Goal: Task Accomplishment & Management: Manage account settings

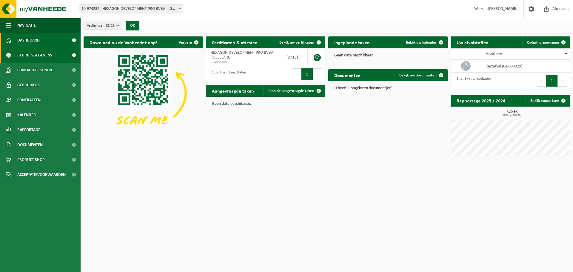
click at [64, 56] on link "Bedrijfsgegevens" at bounding box center [40, 55] width 81 height 15
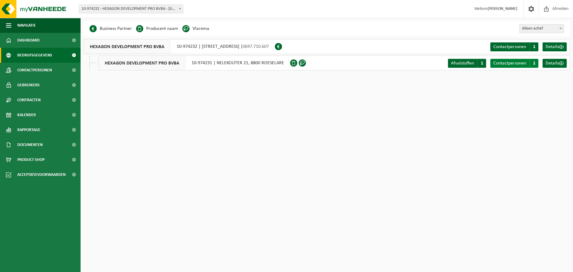
click at [518, 64] on span "Contactpersonen" at bounding box center [509, 63] width 33 height 5
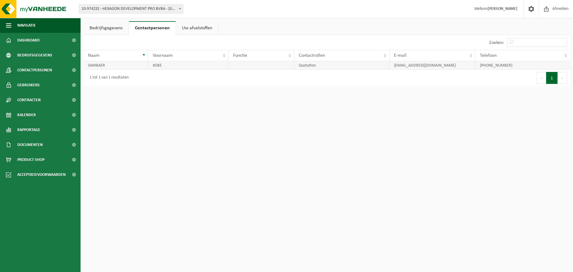
click at [500, 67] on td "+32 483 20 78 39" at bounding box center [522, 65] width 95 height 8
click at [119, 26] on link "Bedrijfsgegevens" at bounding box center [106, 28] width 45 height 14
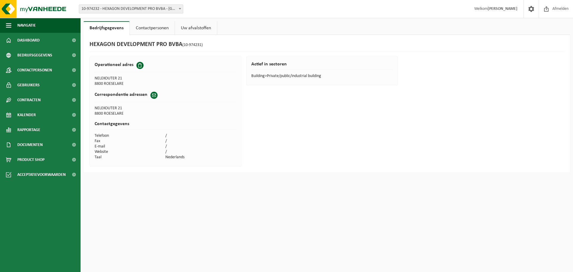
click at [158, 27] on link "Contactpersonen" at bounding box center [152, 28] width 45 height 14
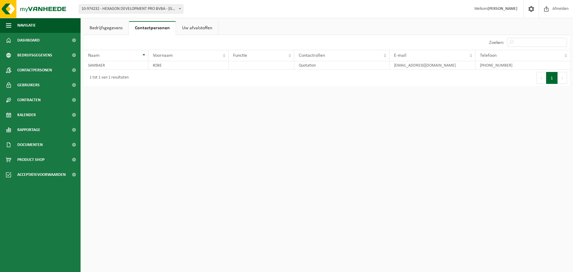
click at [139, 8] on span "10-974232 - HEXAGON DEVELOPMENT PRO BVBA - [GEOGRAPHIC_DATA]" at bounding box center [131, 9] width 104 height 8
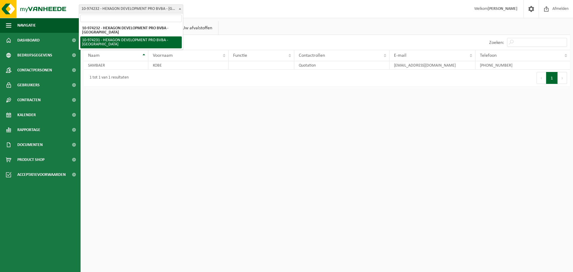
select select "157459"
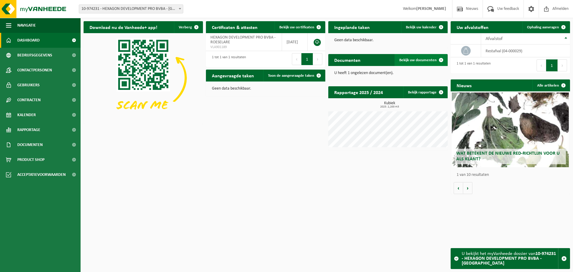
click at [426, 61] on span "Bekijk uw documenten" at bounding box center [417, 60] width 37 height 4
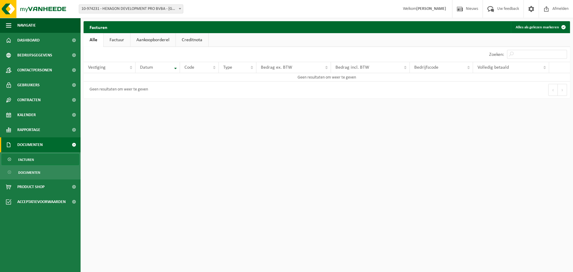
click at [121, 42] on link "Factuur" at bounding box center [117, 40] width 27 height 14
drag, startPoint x: 160, startPoint y: 42, endPoint x: 198, endPoint y: 38, distance: 38.7
click at [160, 42] on link "Aankoopborderel" at bounding box center [153, 40] width 45 height 14
click at [186, 40] on link "Creditnota" at bounding box center [194, 40] width 33 height 14
click at [113, 40] on link "Factuur" at bounding box center [116, 40] width 27 height 14
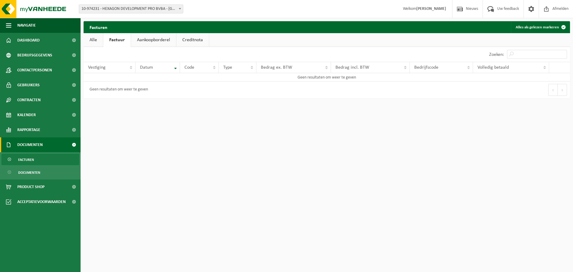
click at [91, 40] on link "Alle" at bounding box center [93, 40] width 19 height 14
click at [53, 87] on link "Gebruikers" at bounding box center [40, 85] width 81 height 15
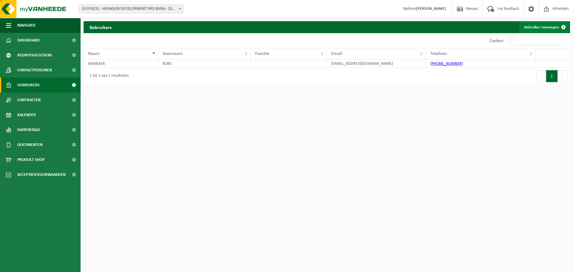
click at [550, 28] on link "Gebruiker toevoegen" at bounding box center [544, 27] width 50 height 12
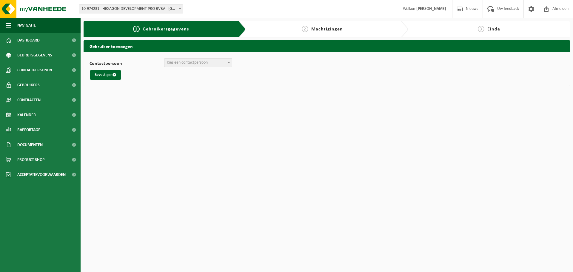
click at [201, 61] on span "Kies een contactpersoon" at bounding box center [187, 62] width 41 height 4
select select "0"
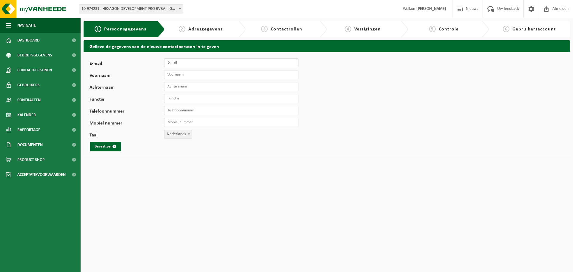
click at [192, 64] on input "E-mail" at bounding box center [231, 62] width 134 height 9
type input "[EMAIL_ADDRESS][DOMAIN_NAME]"
type input "Factuur"
click at [97, 144] on button "Bevestigen" at bounding box center [105, 147] width 31 height 10
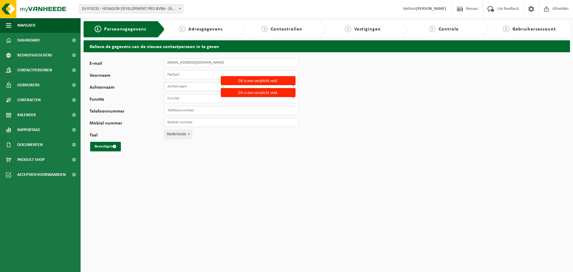
click at [195, 86] on input "Achternaam" at bounding box center [231, 86] width 134 height 9
click at [90, 142] on button "Bevestigen" at bounding box center [105, 147] width 31 height 10
type input "factuur"
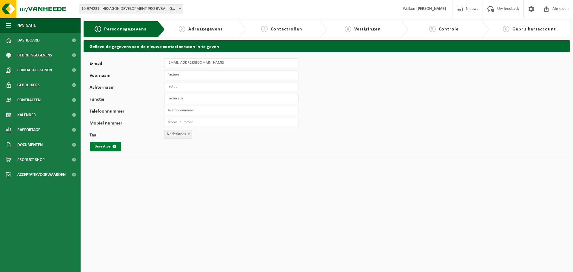
type input "Facturatie"
click at [117, 142] on button "Bevestigen" at bounding box center [105, 147] width 31 height 10
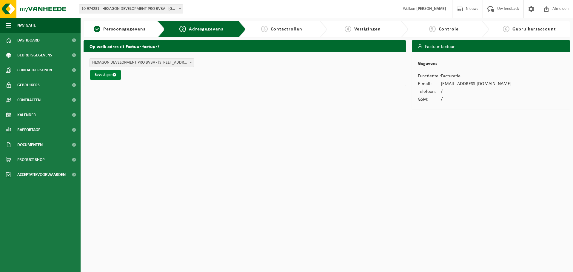
click at [110, 71] on button "Bevestigen" at bounding box center [105, 75] width 31 height 10
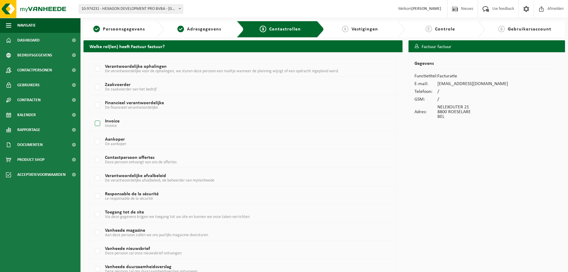
click at [102, 122] on label "Invoice Invoice" at bounding box center [230, 123] width 273 height 9
click at [93, 116] on input "Invoice Invoice" at bounding box center [92, 116] width 0 height 0
checkbox input "true"
click at [145, 107] on span "De financieel verantwoordelijke" at bounding box center [131, 107] width 53 height 4
click at [93, 98] on input "Financieel verantwoordelijke De financieel verantwoordelijke" at bounding box center [92, 98] width 0 height 0
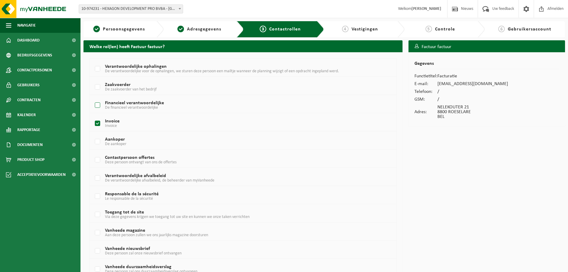
checkbox input "true"
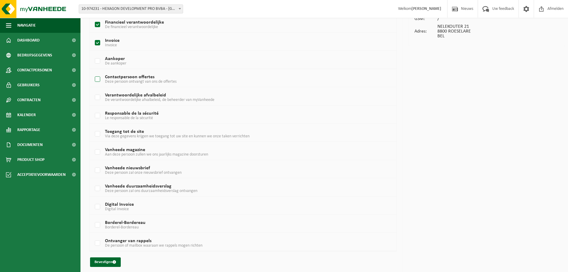
scroll to position [84, 0]
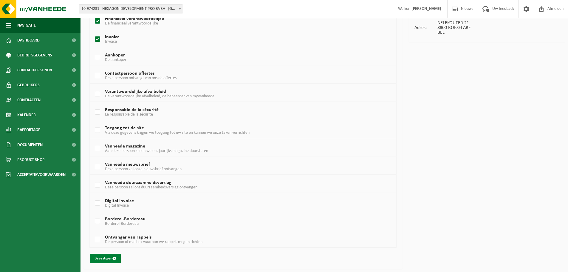
click at [107, 261] on button "Bevestigen" at bounding box center [105, 259] width 31 height 10
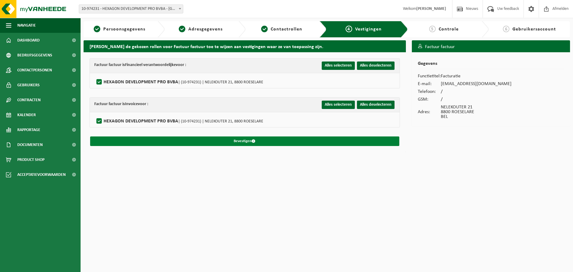
click at [246, 137] on button "Bevestigen" at bounding box center [244, 141] width 309 height 10
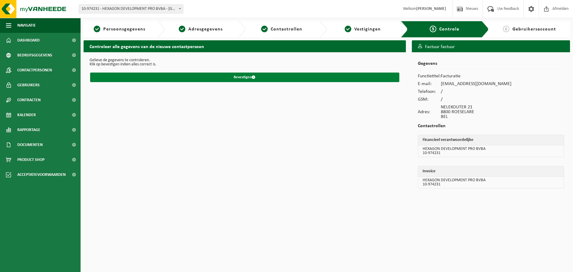
click at [266, 79] on button "Bevestigen" at bounding box center [244, 77] width 309 height 10
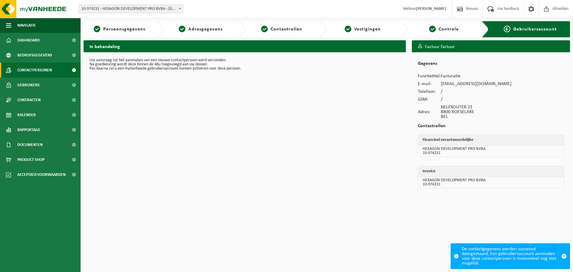
click at [55, 68] on link "Contactpersonen" at bounding box center [40, 70] width 81 height 15
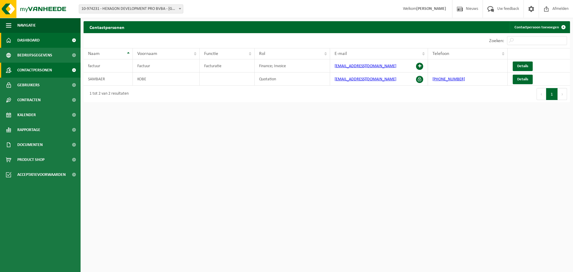
click at [67, 40] on span at bounding box center [73, 40] width 13 height 15
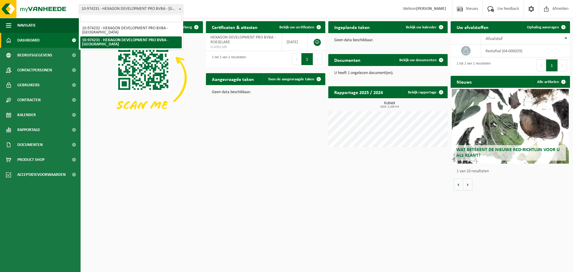
click at [161, 8] on span "10-974231 - HEXAGON DEVELOPMENT PRO BVBA - [GEOGRAPHIC_DATA]" at bounding box center [131, 9] width 104 height 8
click at [213, 192] on div "Download nu de Vanheede+ app! Verberg Certificaten & attesten Bekijk uw certifi…" at bounding box center [326, 105] width 489 height 175
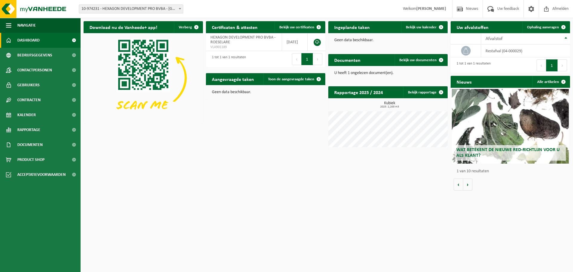
click at [156, 5] on span "10-974231 - HEXAGON DEVELOPMENT PRO BVBA - [GEOGRAPHIC_DATA]" at bounding box center [131, 9] width 104 height 8
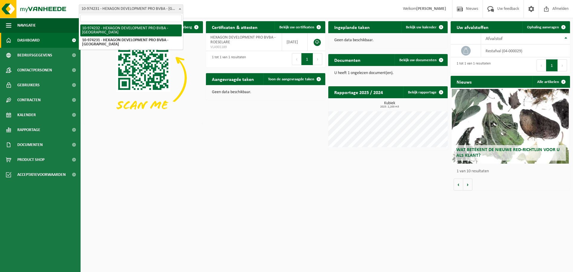
select select "157460"
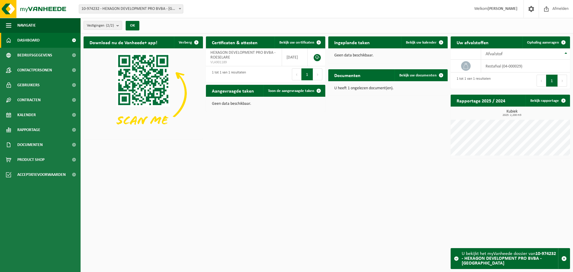
click at [164, 7] on span "10-974232 - HEXAGON DEVELOPMENT PRO BVBA - [GEOGRAPHIC_DATA]" at bounding box center [131, 9] width 104 height 8
select select "157459"
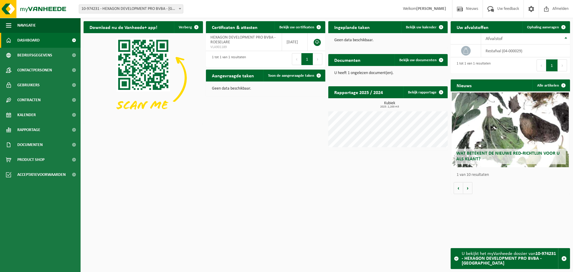
click at [141, 13] on span "10-974231 - HEXAGON DEVELOPMENT PRO BVBA - [GEOGRAPHIC_DATA]" at bounding box center [131, 9] width 104 height 8
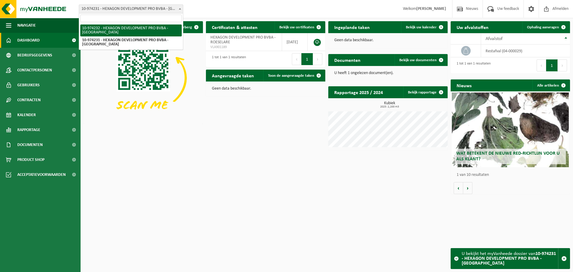
select select "157460"
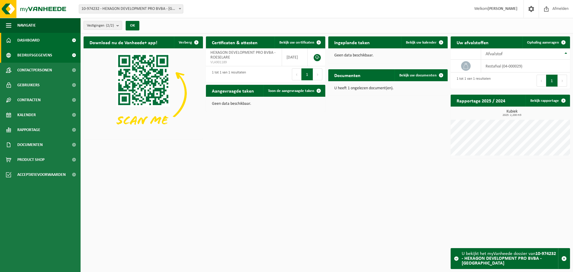
click at [43, 57] on span "Bedrijfsgegevens" at bounding box center [34, 55] width 35 height 15
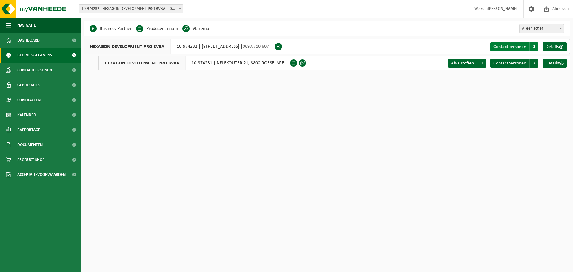
click at [516, 44] on span "Contactpersonen" at bounding box center [509, 46] width 33 height 5
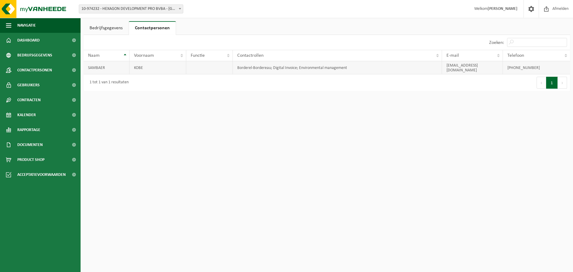
click at [311, 66] on td "Borderel-Bordereau; Digital Invoice; Environmental management" at bounding box center [337, 67] width 209 height 13
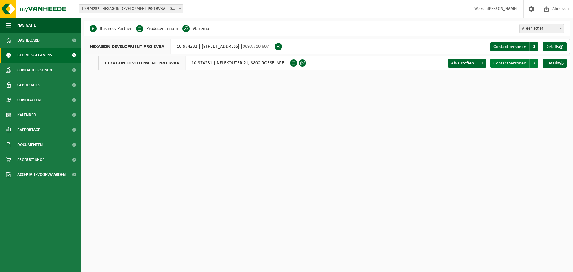
click at [512, 64] on span "Contactpersonen" at bounding box center [509, 63] width 33 height 5
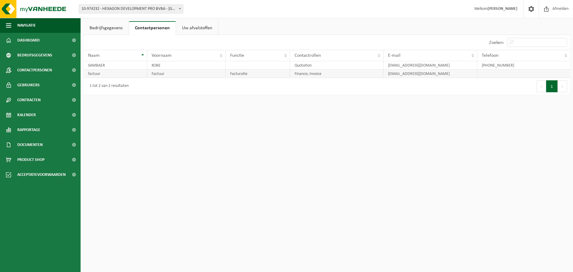
click at [254, 72] on td "Facturatie" at bounding box center [258, 74] width 64 height 8
drag, startPoint x: 449, startPoint y: 73, endPoint x: 422, endPoint y: 77, distance: 27.1
click at [449, 73] on td "factuur@hxgn.be" at bounding box center [430, 74] width 94 height 8
click at [66, 70] on link "Contactpersonen" at bounding box center [40, 70] width 81 height 15
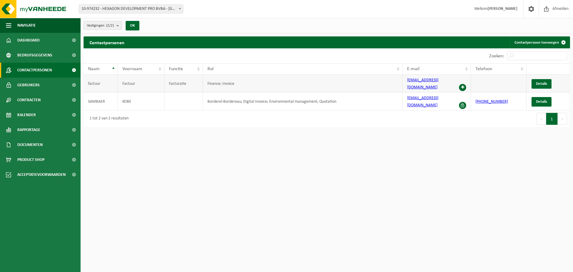
click at [464, 84] on span at bounding box center [462, 87] width 7 height 7
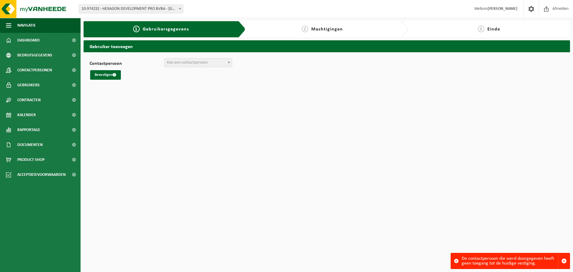
click at [219, 65] on span "Kies een contactpersoon" at bounding box center [197, 62] width 67 height 8
click at [140, 92] on html "Vestiging: 10-974232 - HEXAGON DEVELOPMENT PRO BVBA - ROESELARE 10-974231 - HEX…" at bounding box center [286, 136] width 573 height 272
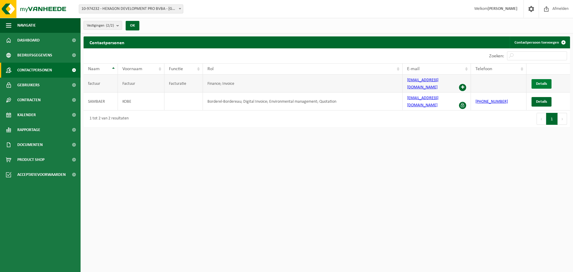
click at [543, 79] on link "Details" at bounding box center [541, 84] width 20 height 10
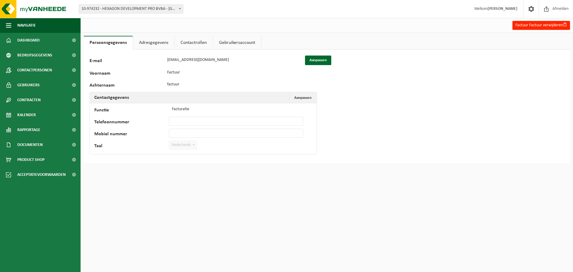
click at [149, 41] on link "Adresgegevens" at bounding box center [153, 43] width 41 height 14
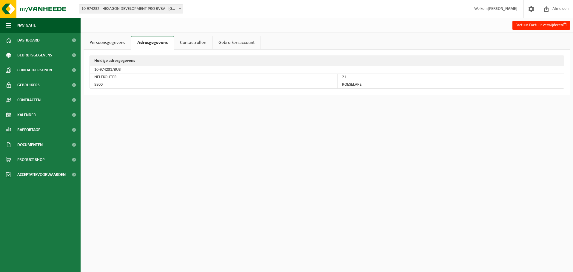
click at [198, 44] on link "Contactrollen" at bounding box center [193, 43] width 38 height 14
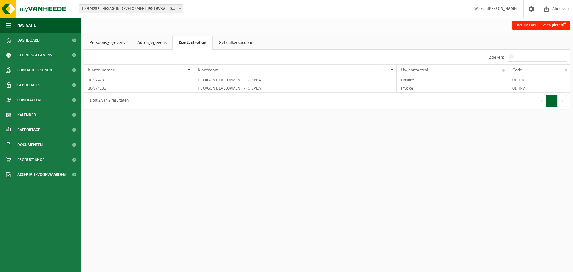
click at [249, 42] on link "Gebruikersaccount" at bounding box center [237, 43] width 48 height 14
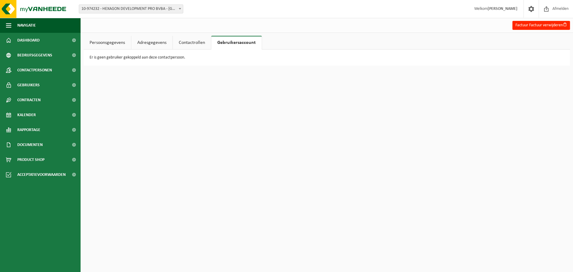
click at [119, 43] on link "Persoonsgegevens" at bounding box center [107, 43] width 47 height 14
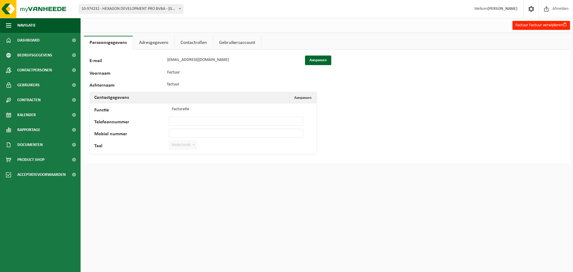
click at [191, 44] on link "Contactrollen" at bounding box center [194, 43] width 38 height 14
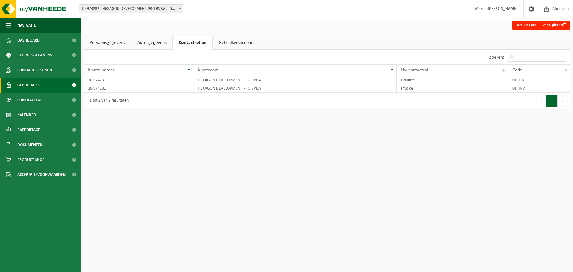
click at [54, 86] on link "Gebruikers" at bounding box center [40, 85] width 81 height 15
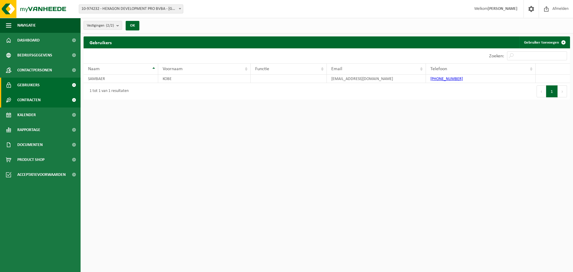
click at [39, 103] on span "Contracten" at bounding box center [28, 99] width 23 height 15
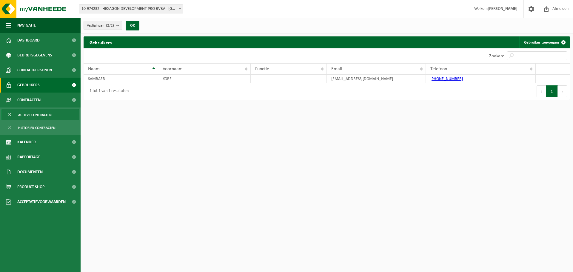
click at [57, 114] on link "Actieve contracten" at bounding box center [40, 114] width 78 height 11
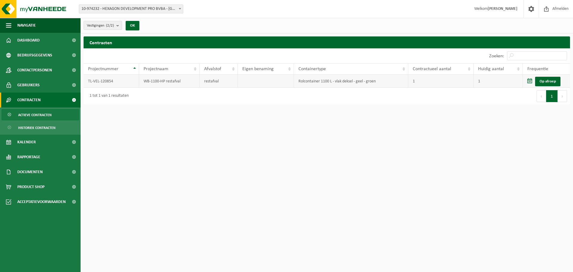
click at [181, 81] on td "WB-1100-HP restafval" at bounding box center [169, 81] width 61 height 13
click at [44, 140] on link "Kalender" at bounding box center [40, 142] width 81 height 15
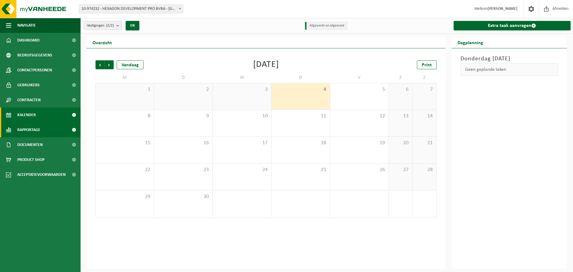
click at [50, 134] on link "Rapportage" at bounding box center [40, 129] width 81 height 15
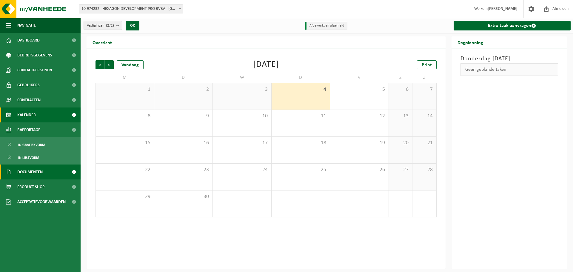
click at [51, 166] on link "Documenten" at bounding box center [40, 171] width 81 height 15
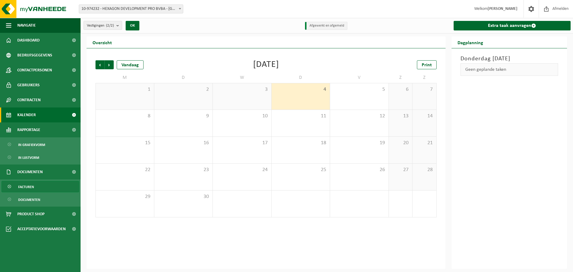
click at [50, 190] on link "Facturen" at bounding box center [40, 186] width 78 height 11
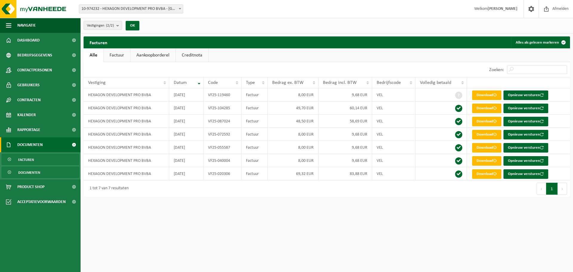
click at [43, 174] on link "Documenten" at bounding box center [40, 171] width 78 height 11
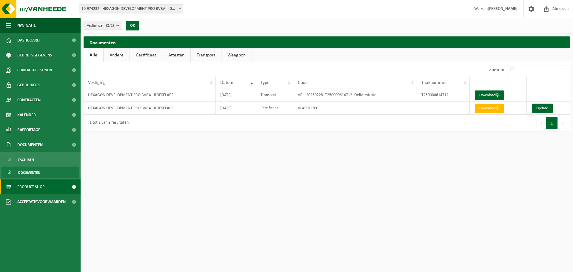
click at [47, 183] on link "Product Shop" at bounding box center [40, 186] width 81 height 15
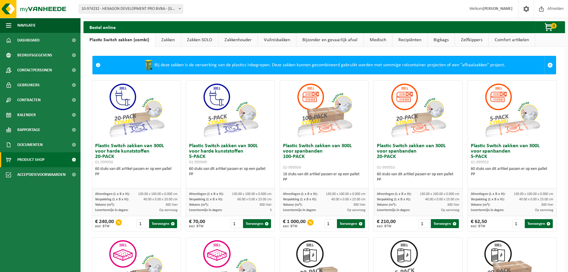
drag, startPoint x: 181, startPoint y: 37, endPoint x: 197, endPoint y: 38, distance: 15.8
click at [182, 37] on link "Zakken SOLO" at bounding box center [199, 40] width 37 height 14
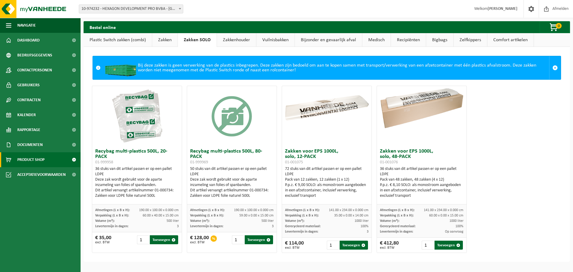
click at [242, 41] on link "Zakkenhouder" at bounding box center [236, 40] width 39 height 14
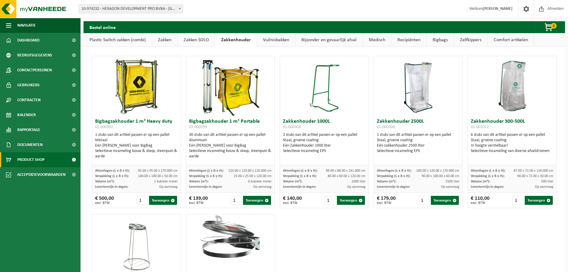
click at [279, 39] on link "Vuilnisbakken" at bounding box center [276, 40] width 38 height 14
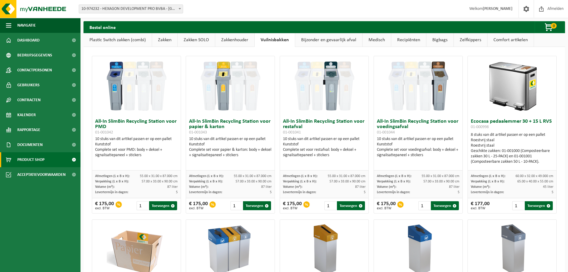
click at [328, 38] on link "Bijzonder en gevaarlijk afval" at bounding box center [328, 40] width 67 height 14
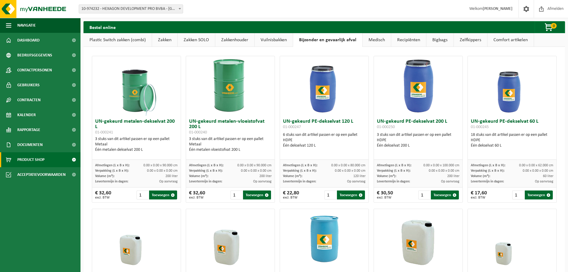
click at [370, 38] on link "Medisch" at bounding box center [377, 40] width 28 height 14
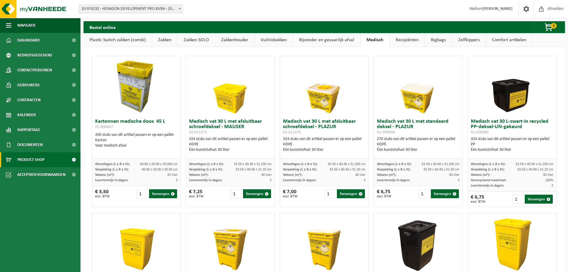
click at [399, 41] on link "Recipiënten" at bounding box center [407, 40] width 35 height 14
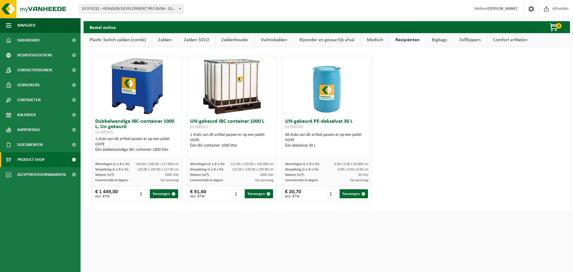
drag, startPoint x: 428, startPoint y: 42, endPoint x: 426, endPoint y: 46, distance: 4.5
click at [428, 42] on link "Bigbags" at bounding box center [439, 40] width 27 height 14
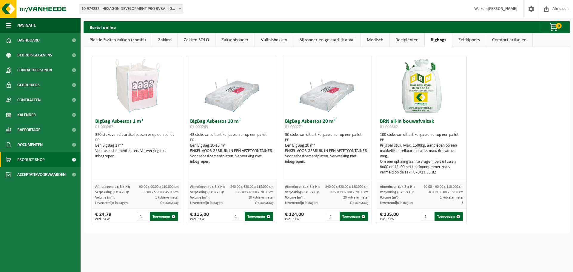
click at [457, 45] on link "Zelfkippers" at bounding box center [468, 40] width 33 height 14
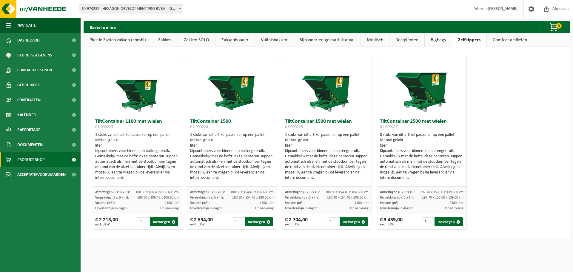
click at [447, 40] on link "Bigbags" at bounding box center [438, 40] width 27 height 14
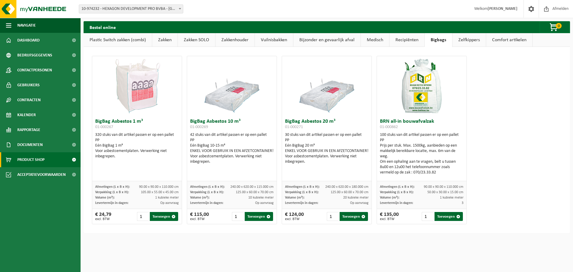
click at [504, 40] on link "Comfort artikelen" at bounding box center [509, 40] width 46 height 14
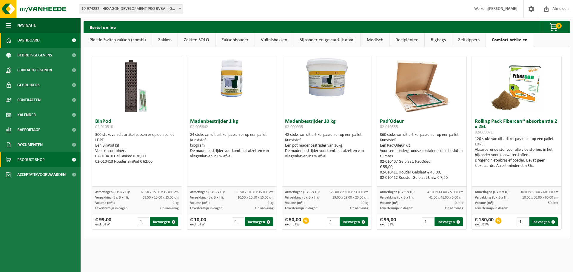
click at [45, 40] on link "Dashboard" at bounding box center [40, 40] width 81 height 15
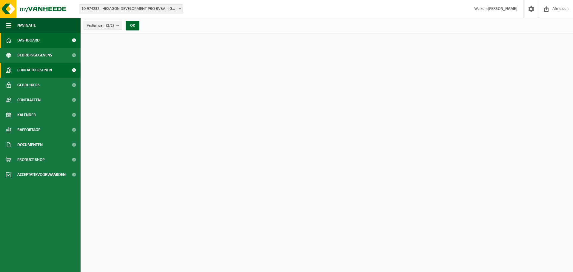
click at [56, 73] on link "Contactpersonen" at bounding box center [40, 70] width 81 height 15
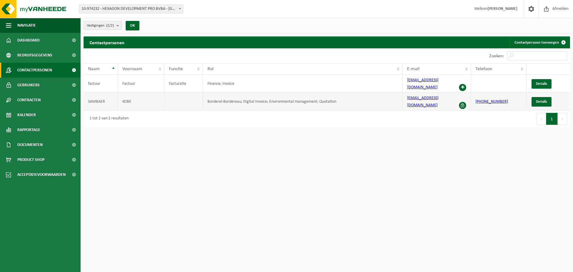
click at [464, 102] on span at bounding box center [462, 105] width 7 height 7
click at [533, 97] on link "Details" at bounding box center [541, 102] width 20 height 10
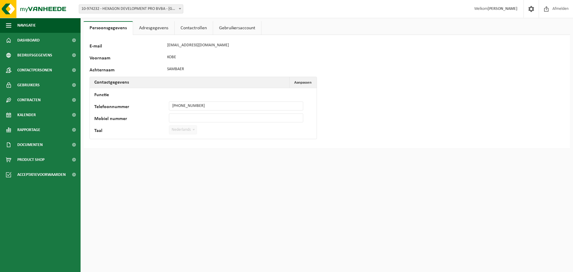
click at [132, 26] on ul "Persoonsgegevens Adresgegevens Contactrollen Gebruikersaccount" at bounding box center [327, 28] width 486 height 14
click at [168, 30] on link "Adresgegevens" at bounding box center [153, 28] width 41 height 14
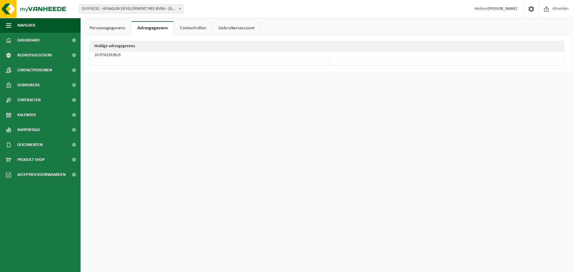
click at [196, 28] on link "Contactrollen" at bounding box center [193, 28] width 38 height 14
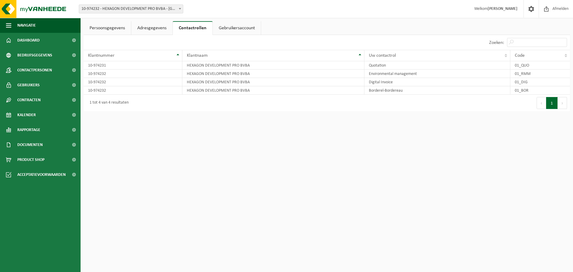
click at [238, 32] on link "Gebruikersaccount" at bounding box center [237, 28] width 48 height 14
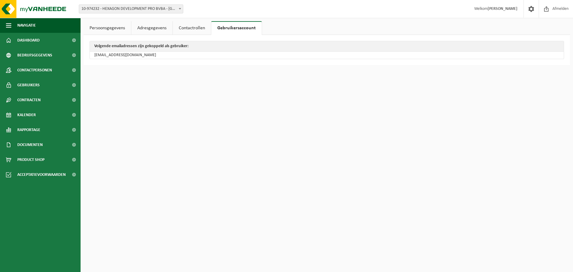
click at [95, 27] on link "Persoonsgegevens" at bounding box center [107, 28] width 47 height 14
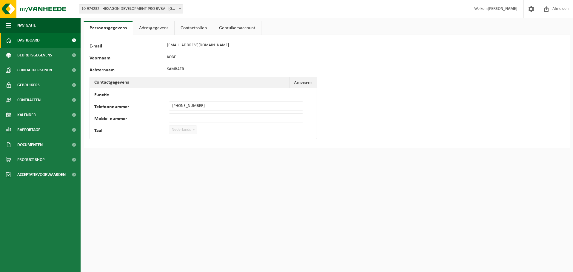
click at [68, 36] on span at bounding box center [73, 40] width 13 height 15
